Goal: Contribute content: Contribute content

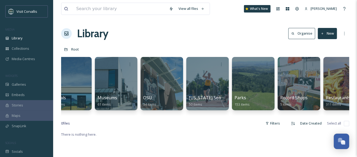
scroll to position [0, 1203]
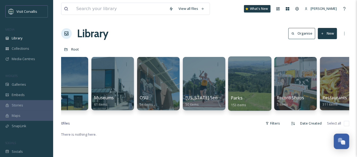
click at [243, 88] on div at bounding box center [249, 83] width 43 height 54
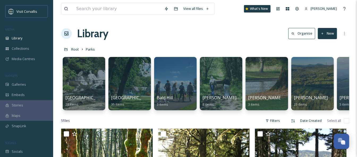
click at [331, 32] on button "New" at bounding box center [326, 33] width 19 height 11
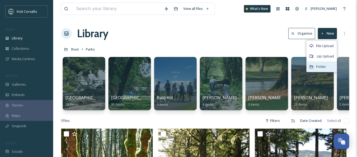
click at [323, 64] on span "Folder" at bounding box center [321, 66] width 10 height 5
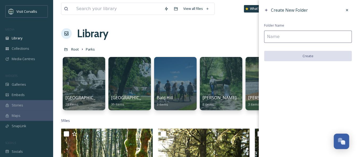
click at [272, 37] on input at bounding box center [308, 37] width 88 height 12
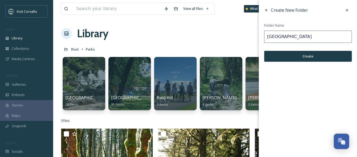
type input "[GEOGRAPHIC_DATA]"
click at [297, 56] on button "Create" at bounding box center [308, 56] width 88 height 11
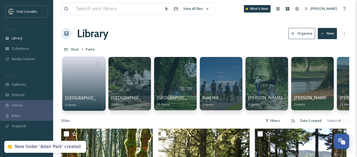
click at [80, 79] on link at bounding box center [84, 82] width 38 height 26
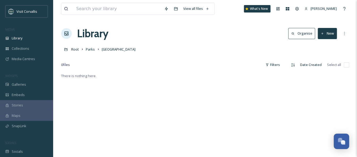
click at [328, 35] on button "New" at bounding box center [326, 33] width 19 height 11
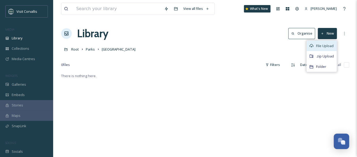
click at [329, 47] on span "File Upload" at bounding box center [325, 45] width 18 height 5
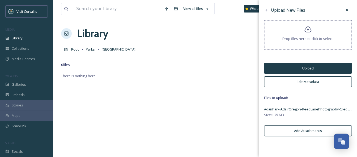
click at [294, 82] on button "Edit Metadata" at bounding box center [308, 81] width 88 height 11
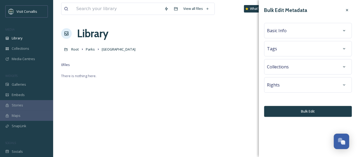
click at [289, 84] on div "Rights" at bounding box center [308, 85] width 82 height 10
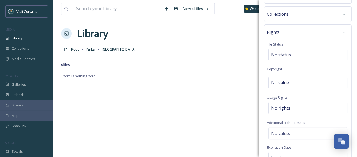
scroll to position [57, 0]
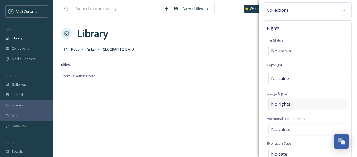
click at [282, 104] on span "No rights" at bounding box center [280, 104] width 19 height 6
click at [281, 106] on input at bounding box center [299, 105] width 58 height 12
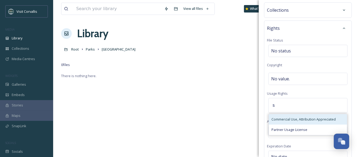
type input "s"
click at [282, 117] on span "Commercial Use, Attribution Appreciated" at bounding box center [303, 118] width 64 height 5
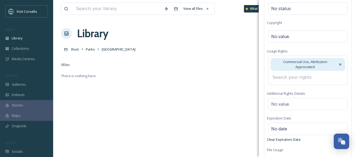
scroll to position [100, 0]
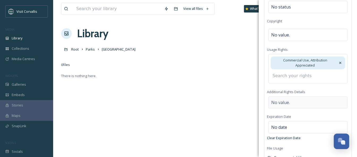
click at [285, 102] on div "Rights File Status No status Copyright No value. Usage Rights Commercial Use, A…" at bounding box center [308, 70] width 88 height 187
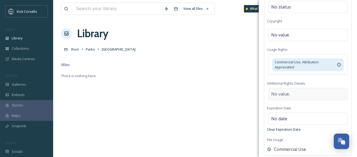
click at [288, 95] on span "No value." at bounding box center [280, 93] width 19 height 6
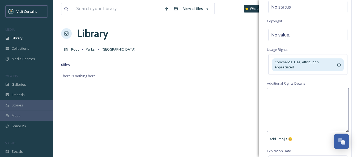
click at [277, 95] on textarea at bounding box center [308, 110] width 82 height 44
paste textarea "ReedLanePhotography"
click at [270, 94] on textarea "ReedLanePhotography" at bounding box center [308, 110] width 82 height 44
type textarea "Credit [PERSON_NAME] Photography"
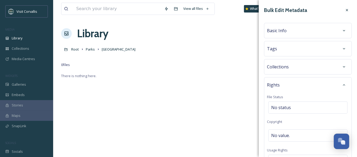
click at [285, 47] on div "Tags" at bounding box center [308, 49] width 82 height 10
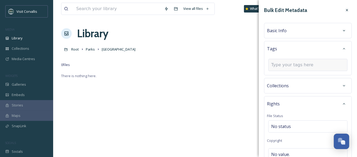
click at [279, 64] on input at bounding box center [297, 65] width 53 height 6
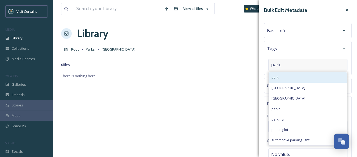
type input "park"
click at [279, 75] on div "park" at bounding box center [307, 77] width 78 height 10
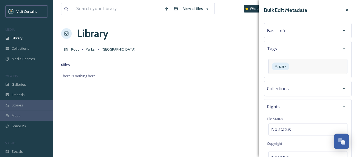
click at [289, 31] on div "Basic Info" at bounding box center [308, 31] width 82 height 10
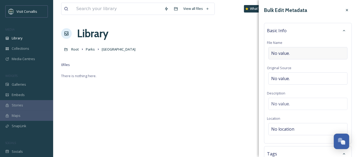
click at [283, 52] on span "No value." at bounding box center [280, 53] width 19 height 6
type input "[GEOGRAPHIC_DATA]"
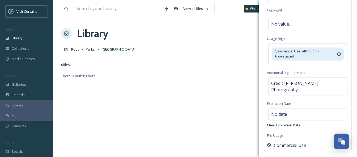
scroll to position [253, 0]
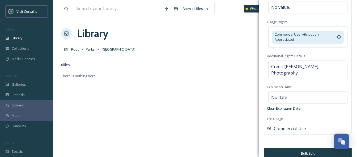
click at [301, 147] on button "Bulk Edit" at bounding box center [308, 152] width 88 height 11
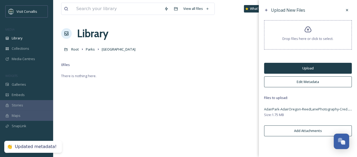
click at [300, 67] on button "Upload" at bounding box center [308, 68] width 88 height 11
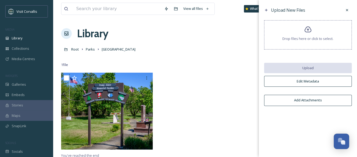
click at [135, 37] on div "Library Organise New" at bounding box center [205, 33] width 288 height 16
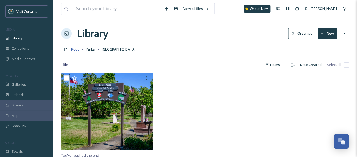
click at [75, 50] on span "Root" at bounding box center [75, 49] width 8 height 5
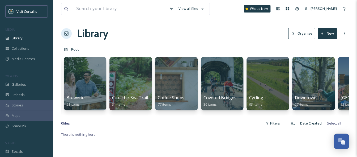
scroll to position [0, 431]
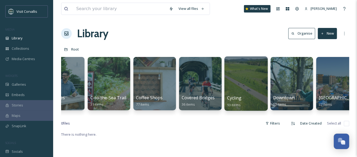
click at [246, 81] on div at bounding box center [245, 83] width 43 height 54
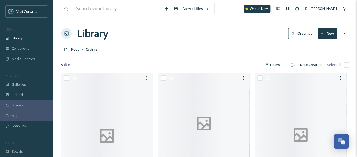
click at [328, 35] on button "New" at bounding box center [326, 33] width 19 height 11
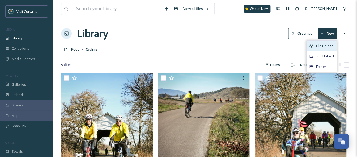
click at [325, 45] on span "File Upload" at bounding box center [325, 45] width 18 height 5
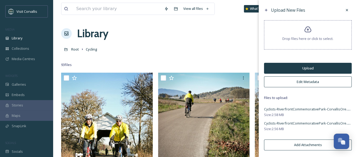
click at [312, 82] on button "Edit Metadata" at bounding box center [308, 81] width 88 height 11
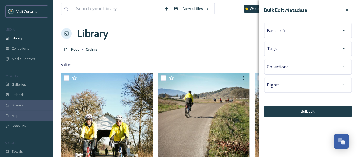
click at [294, 29] on div "Basic Info" at bounding box center [308, 31] width 82 height 10
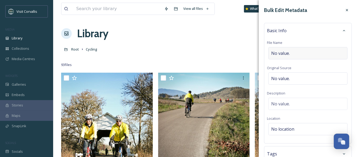
click at [282, 52] on span "No value." at bounding box center [280, 53] width 19 height 6
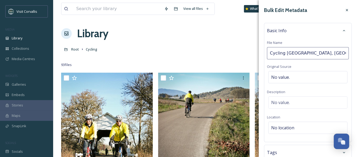
type input "Cycling [GEOGRAPHIC_DATA], [GEOGRAPHIC_DATA] OR"
drag, startPoint x: 342, startPoint y: 52, endPoint x: 262, endPoint y: 53, distance: 79.3
click at [267, 53] on input "Cycling [GEOGRAPHIC_DATA], [GEOGRAPHIC_DATA] OR" at bounding box center [308, 53] width 82 height 12
click at [279, 102] on span "No value." at bounding box center [280, 102] width 19 height 6
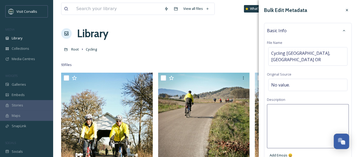
click at [285, 104] on textarea at bounding box center [308, 126] width 82 height 44
paste textarea "Cycling [GEOGRAPHIC_DATA], [GEOGRAPHIC_DATA] OR"
click at [270, 104] on textarea "Cycling [GEOGRAPHIC_DATA], [GEOGRAPHIC_DATA] OR" at bounding box center [308, 126] width 82 height 44
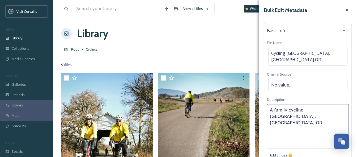
click at [300, 104] on textarea "A family cycling [GEOGRAPHIC_DATA], [GEOGRAPHIC_DATA] OR" at bounding box center [308, 126] width 82 height 44
type textarea "A family cycling in [GEOGRAPHIC_DATA], [GEOGRAPHIC_DATA] OR"
click at [334, 106] on textarea "A family cycling in [GEOGRAPHIC_DATA], [GEOGRAPHIC_DATA] OR" at bounding box center [308, 126] width 82 height 44
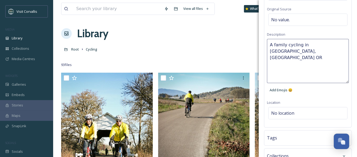
scroll to position [90, 0]
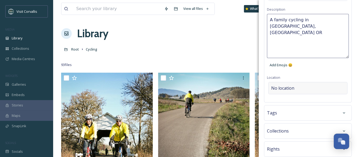
click at [290, 80] on div "Bulk Edit Metadata Basic Info File Name Cycling [GEOGRAPHIC_DATA], [GEOGRAPHIC_…" at bounding box center [307, 48] width 98 height 276
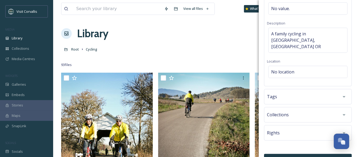
click at [280, 92] on div "Tags" at bounding box center [308, 97] width 82 height 10
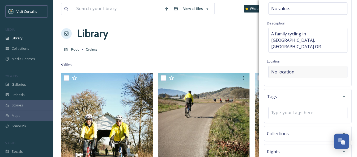
click at [284, 66] on div "No location" at bounding box center [307, 72] width 79 height 12
click at [286, 66] on input at bounding box center [307, 72] width 79 height 12
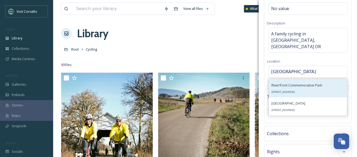
type input "[GEOGRAPHIC_DATA]"
click at [284, 82] on span "Riverfront Commemorative Park" at bounding box center [296, 84] width 51 height 5
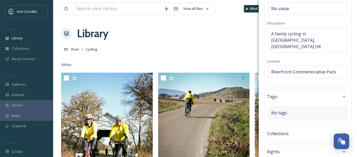
click at [287, 106] on div "No tags" at bounding box center [307, 112] width 79 height 12
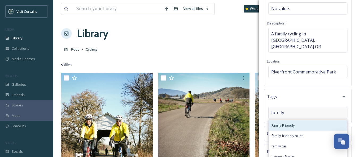
type input "family"
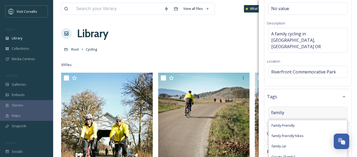
click at [292, 123] on span "Family-Friendly" at bounding box center [282, 125] width 23 height 5
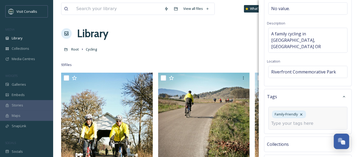
click at [298, 120] on input at bounding box center [297, 123] width 53 height 6
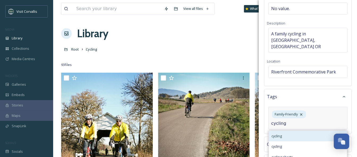
type input "cycling"
click at [299, 131] on div "cycling" at bounding box center [307, 136] width 78 height 10
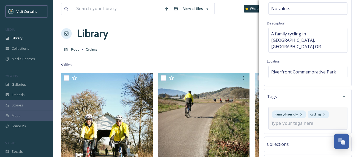
click at [296, 120] on input at bounding box center [297, 123] width 53 height 6
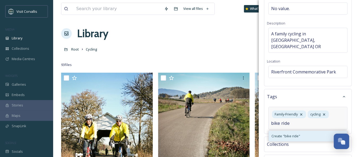
type input "bike ride"
click at [294, 133] on span "Create " bike ride "" at bounding box center [285, 135] width 29 height 5
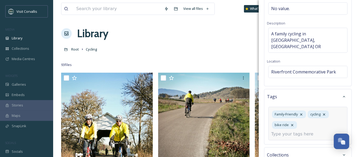
click at [292, 131] on input at bounding box center [297, 134] width 53 height 6
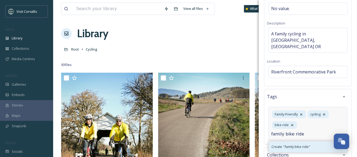
type input "family bike ride"
click at [294, 144] on span "Create " family bike ride "" at bounding box center [290, 146] width 39 height 5
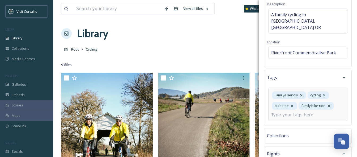
scroll to position [116, 0]
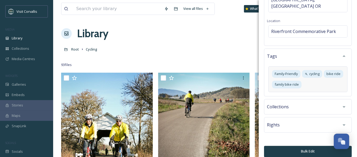
click at [297, 120] on div "Rights" at bounding box center [308, 125] width 82 height 10
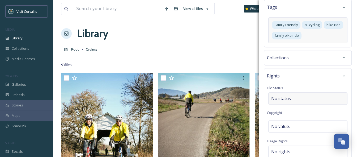
scroll to position [210, 0]
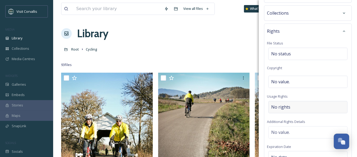
click at [283, 103] on span "No rights" at bounding box center [280, 106] width 19 height 6
click at [282, 102] on input at bounding box center [299, 108] width 58 height 12
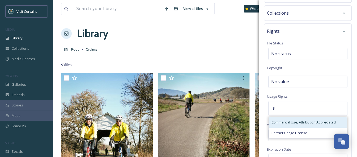
type input "s"
click at [281, 119] on span "Commercial Use, Attribution Appreciated" at bounding box center [303, 121] width 64 height 5
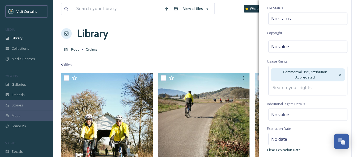
scroll to position [246, 0]
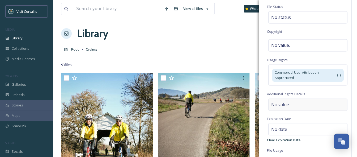
click at [282, 101] on div "Rights File Status No status Copyright No value. Usage Rights Commercial Use, A…" at bounding box center [308, 76] width 88 height 178
click at [281, 101] on span "No value." at bounding box center [280, 104] width 19 height 6
click at [286, 98] on textarea at bounding box center [308, 120] width 82 height 44
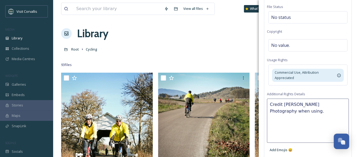
type textarea "Credit [PERSON_NAME] Photography when using"
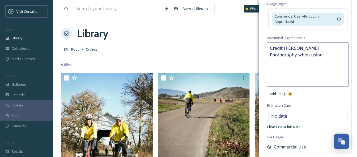
scroll to position [313, 0]
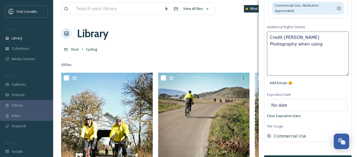
click at [292, 155] on button "Bulk Edit" at bounding box center [308, 160] width 88 height 11
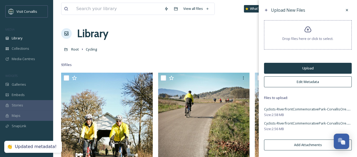
click at [303, 72] on button "Upload" at bounding box center [308, 68] width 88 height 11
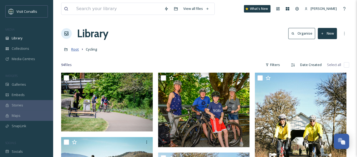
click at [74, 51] on span "Root" at bounding box center [75, 49] width 8 height 5
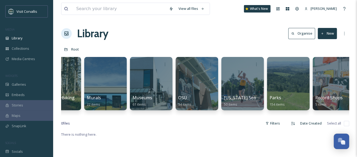
scroll to position [0, 1222]
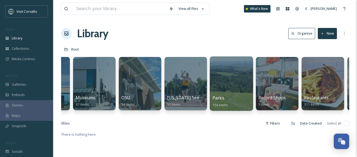
click at [228, 86] on div at bounding box center [230, 83] width 43 height 54
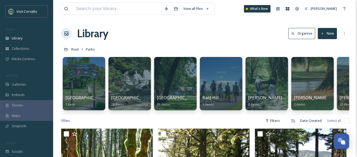
click at [328, 32] on button "New" at bounding box center [326, 33] width 19 height 11
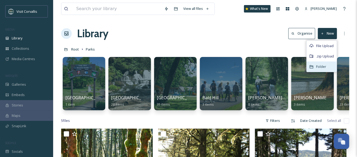
click at [318, 68] on span "Folder" at bounding box center [321, 66] width 10 height 5
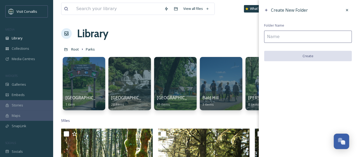
click at [277, 38] on input at bounding box center [308, 37] width 88 height 12
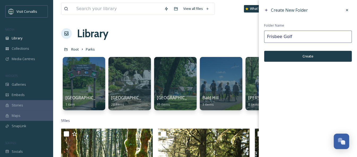
type input "Frisbee Golf"
click at [279, 53] on button "Create" at bounding box center [308, 56] width 88 height 11
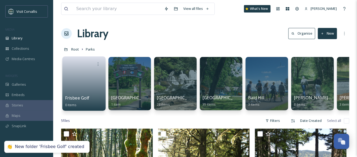
click at [74, 89] on link at bounding box center [84, 82] width 38 height 26
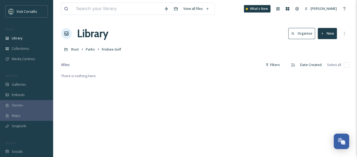
click at [331, 34] on button "New" at bounding box center [326, 33] width 19 height 11
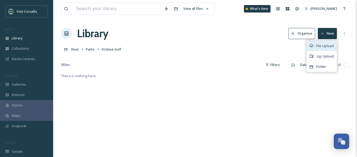
click at [325, 46] on span "File Upload" at bounding box center [325, 45] width 18 height 5
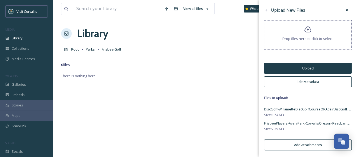
click at [308, 81] on button "Edit Metadata" at bounding box center [308, 81] width 88 height 11
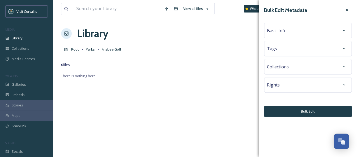
click at [291, 31] on div "Basic Info" at bounding box center [308, 31] width 82 height 10
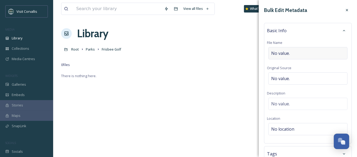
click at [280, 51] on span "No value." at bounding box center [280, 53] width 19 height 6
type input "F"
type input "Disc Golfing in [GEOGRAPHIC_DATA] OR"
drag, startPoint x: 331, startPoint y: 54, endPoint x: 266, endPoint y: 52, distance: 65.8
click at [267, 52] on input "Disc Golfing in [GEOGRAPHIC_DATA] OR" at bounding box center [308, 53] width 82 height 12
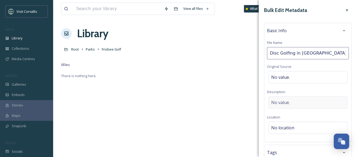
click at [277, 102] on span "No value." at bounding box center [280, 102] width 19 height 6
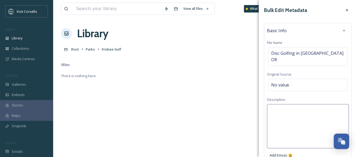
click at [280, 104] on textarea at bounding box center [308, 126] width 82 height 44
paste textarea "Disc Golfing in [GEOGRAPHIC_DATA] OR"
type textarea "Disc Golfing in [GEOGRAPHIC_DATA] OR"
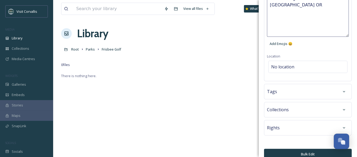
click at [285, 87] on div "Tags" at bounding box center [308, 91] width 82 height 10
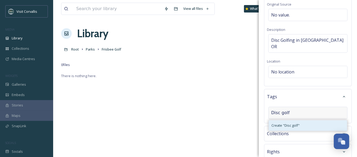
type input "Disc golf"
click at [284, 123] on span "Create " Disc golf "" at bounding box center [285, 125] width 28 height 5
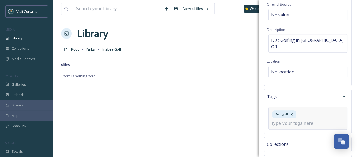
click at [286, 120] on input at bounding box center [297, 123] width 53 height 6
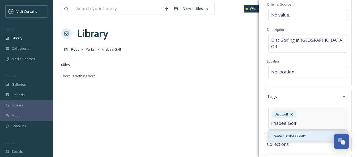
type input "Frisbee Golf"
click at [291, 133] on span "Create " Frisbee Golf "" at bounding box center [288, 135] width 34 height 5
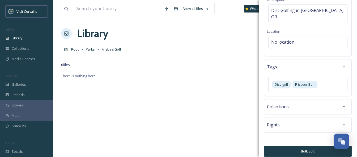
click at [285, 122] on div "Rights" at bounding box center [308, 125] width 82 height 10
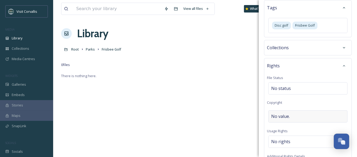
scroll to position [164, 0]
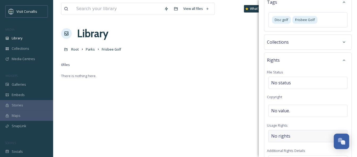
click at [286, 132] on span "No rights" at bounding box center [280, 135] width 19 height 6
click at [284, 131] on input at bounding box center [299, 137] width 58 height 12
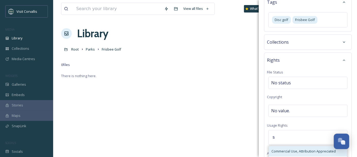
type input "s"
click at [282, 146] on div "Commercial Use, Attribution Appreciated" at bounding box center [307, 151] width 78 height 10
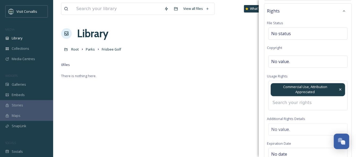
scroll to position [222, 0]
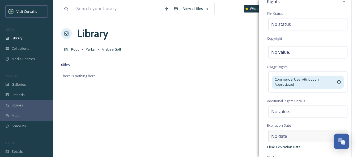
click at [283, 130] on div "Rights File Status No status Copyright No value. Usage Rights Commercial Use, A…" at bounding box center [308, 83] width 88 height 178
click at [286, 108] on span "No value." at bounding box center [280, 111] width 19 height 6
click at [279, 105] on textarea at bounding box center [308, 127] width 82 height 44
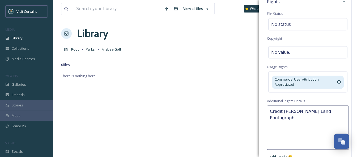
type textarea "Credit [PERSON_NAME] Land Photography"
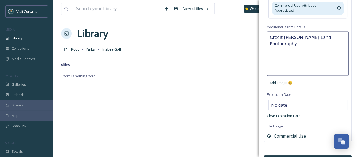
scroll to position [2, 0]
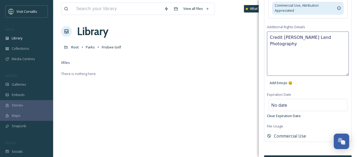
click at [297, 155] on button "Bulk Edit" at bounding box center [308, 160] width 88 height 11
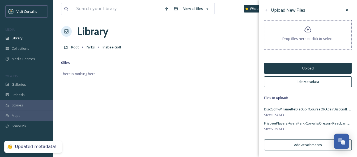
click at [298, 69] on button "Upload" at bounding box center [308, 68] width 88 height 11
